Goal: Navigation & Orientation: Find specific page/section

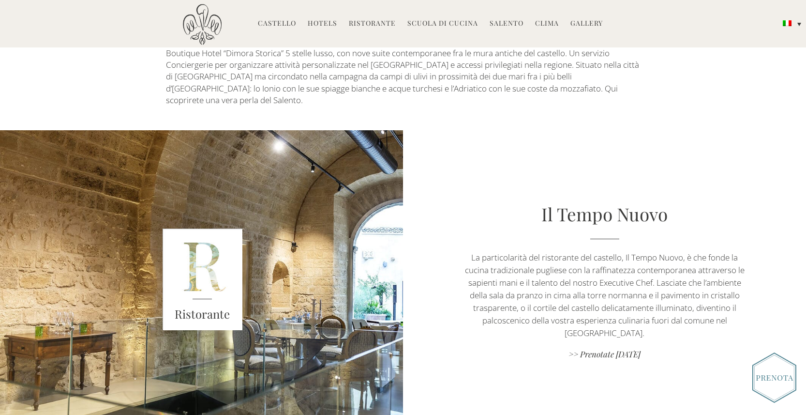
scroll to position [250, 0]
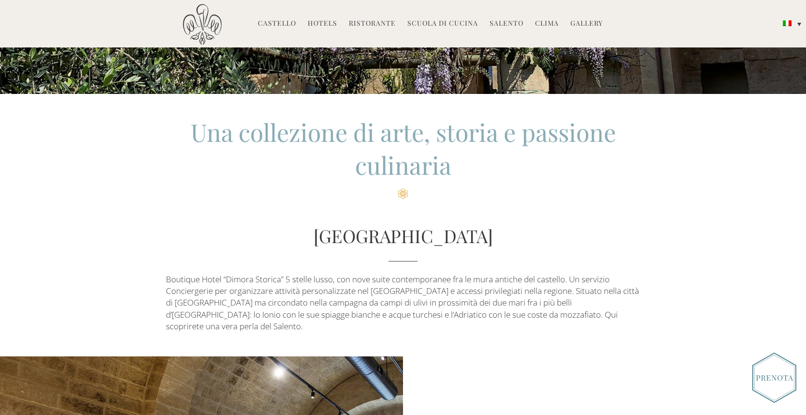
click at [276, 24] on link "Castello" at bounding box center [277, 23] width 38 height 11
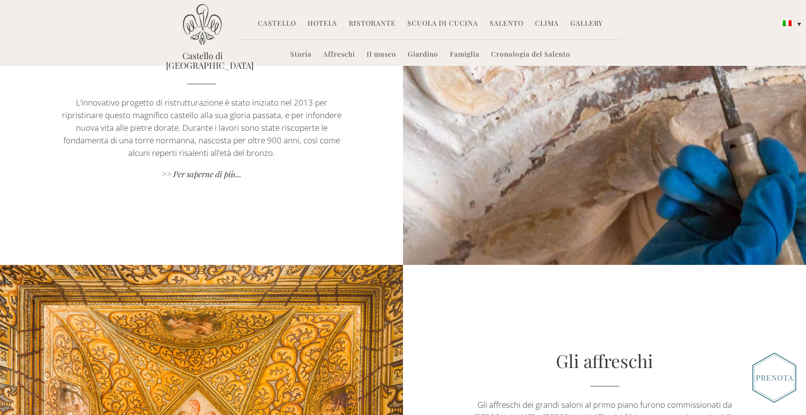
scroll to position [411, 0]
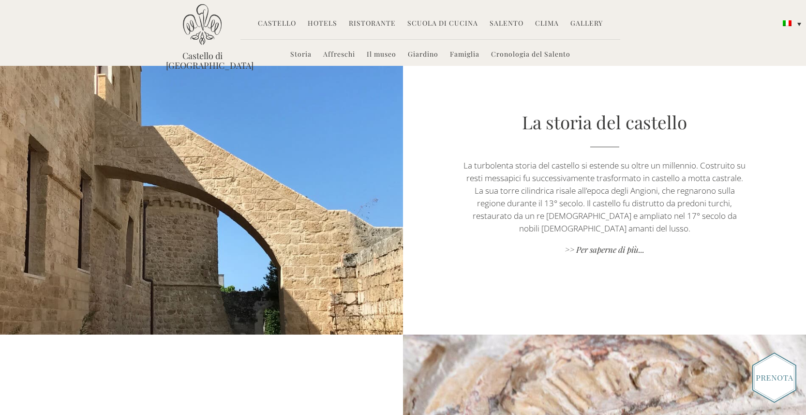
click at [344, 52] on link "Affreschi" at bounding box center [339, 54] width 32 height 11
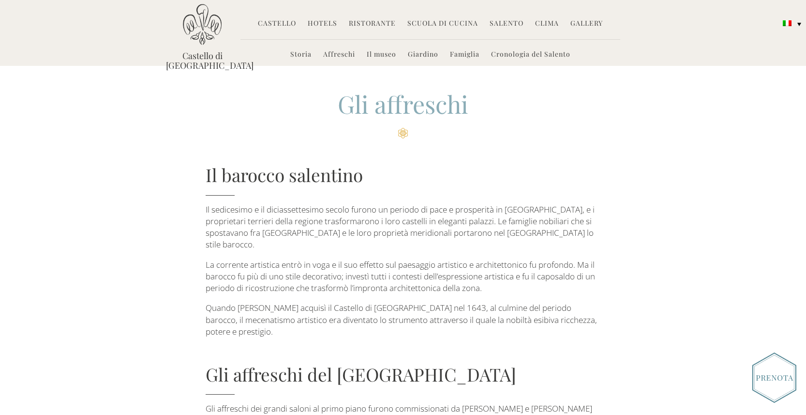
click at [384, 51] on link "Il museo" at bounding box center [382, 54] width 30 height 11
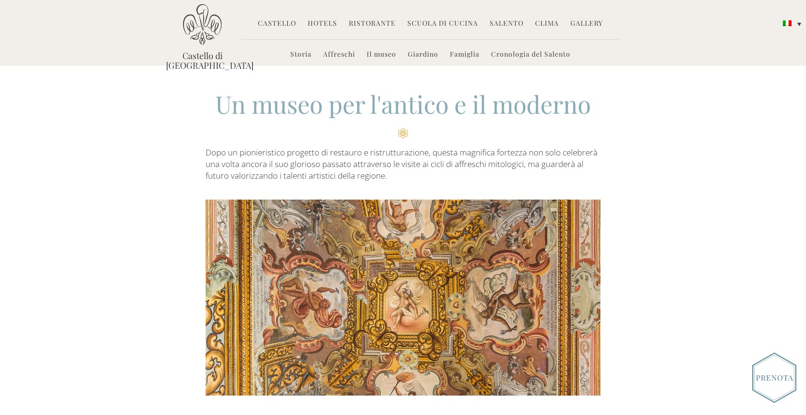
click at [372, 27] on link "Ristorante" at bounding box center [372, 23] width 47 height 11
